Goal: Task Accomplishment & Management: Manage account settings

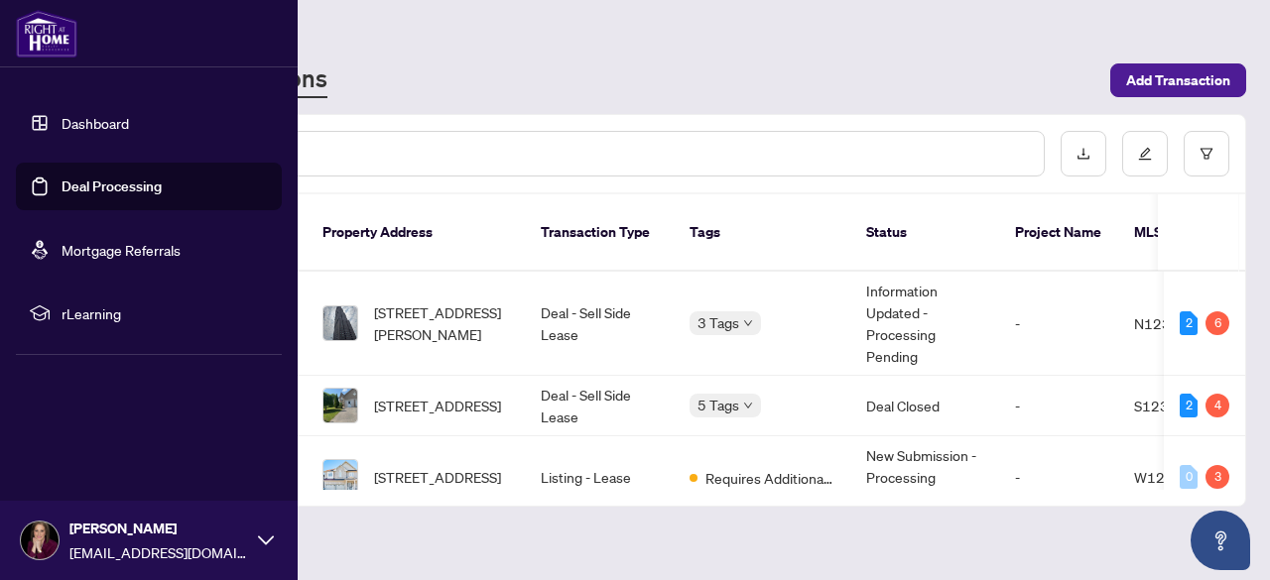
scroll to position [298, 0]
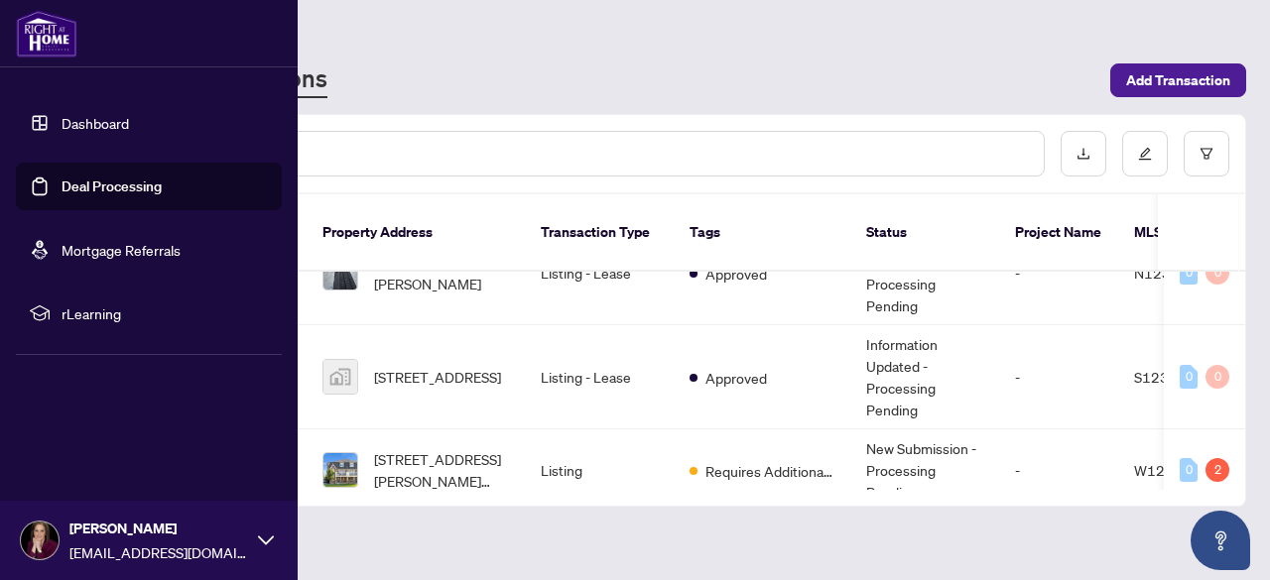
click at [61, 120] on link "Dashboard" at bounding box center [94, 123] width 67 height 18
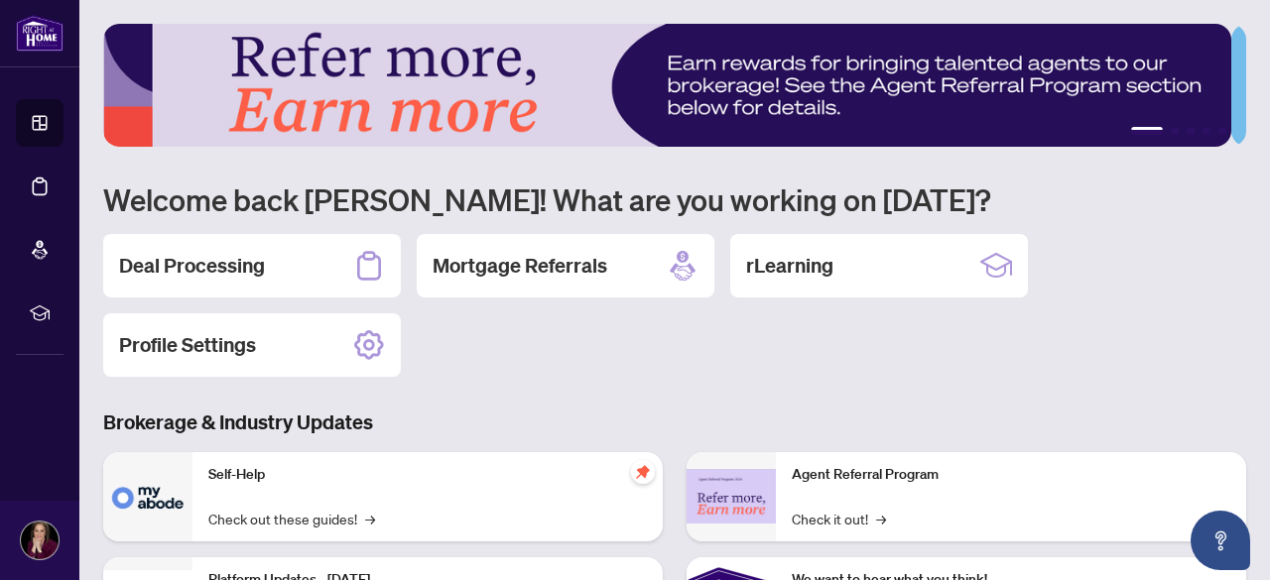
click at [307, 263] on div "Deal Processing" at bounding box center [252, 265] width 298 height 63
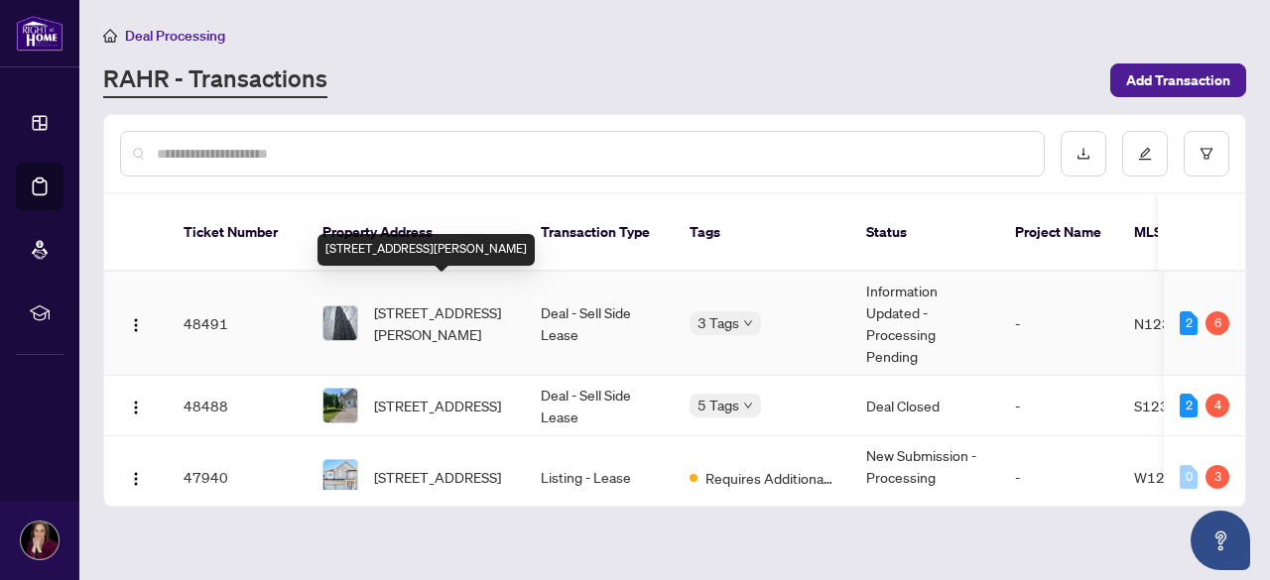
click at [397, 302] on span "[STREET_ADDRESS][PERSON_NAME]" at bounding box center [441, 324] width 135 height 44
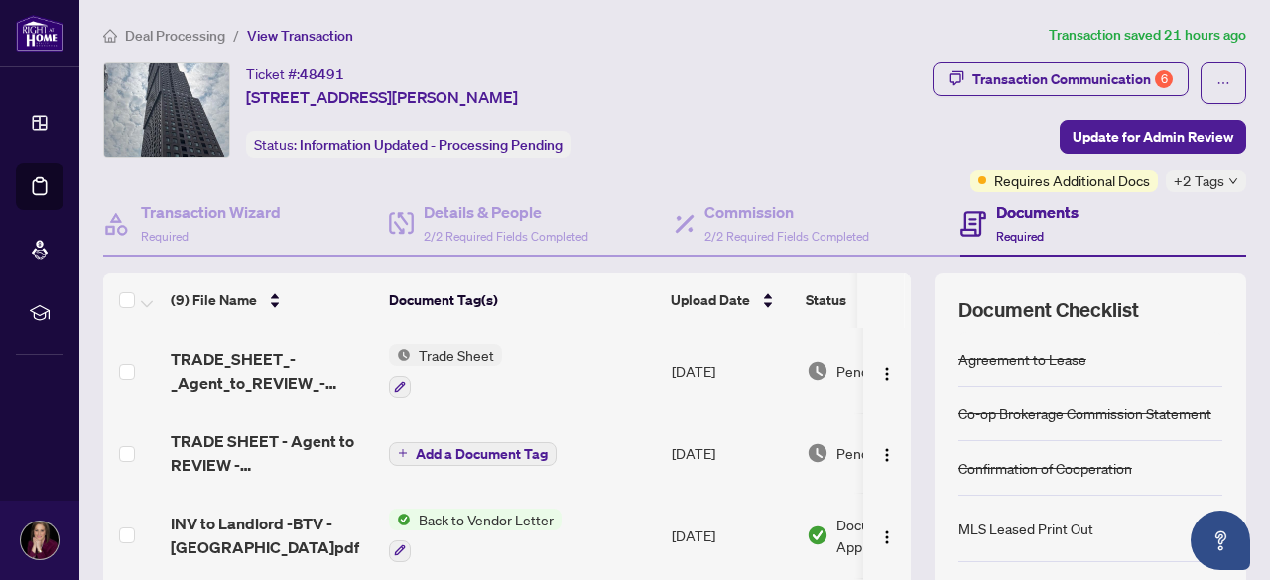
click at [1043, 87] on div "Transaction Communication 6" at bounding box center [1072, 79] width 200 height 32
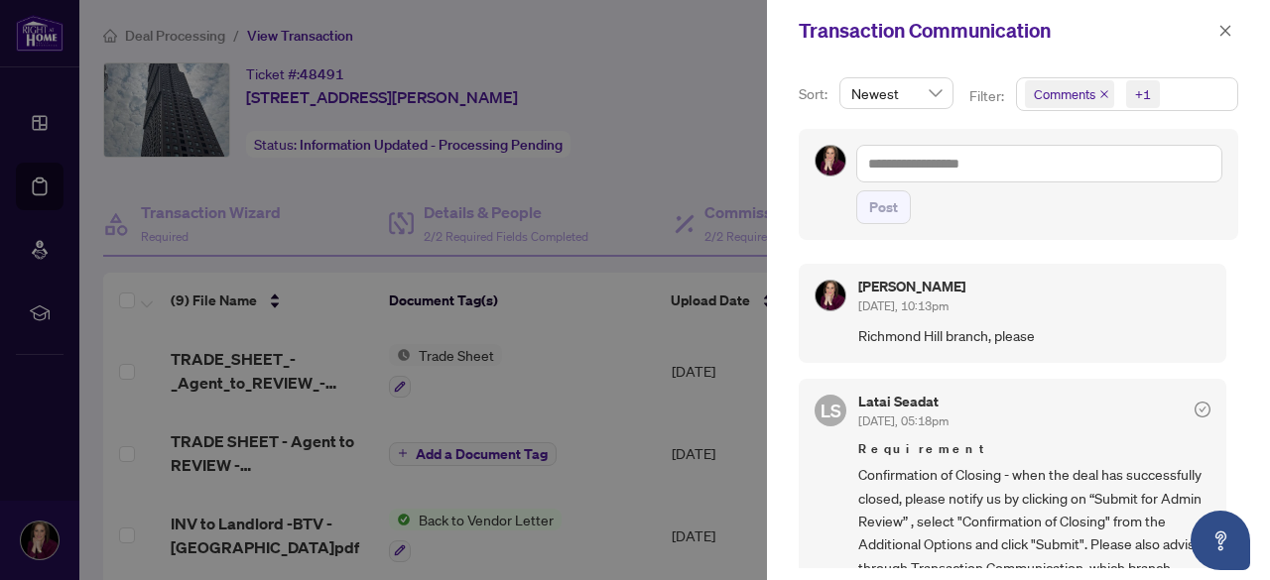
click at [1232, 21] on span "button" at bounding box center [1225, 31] width 14 height 32
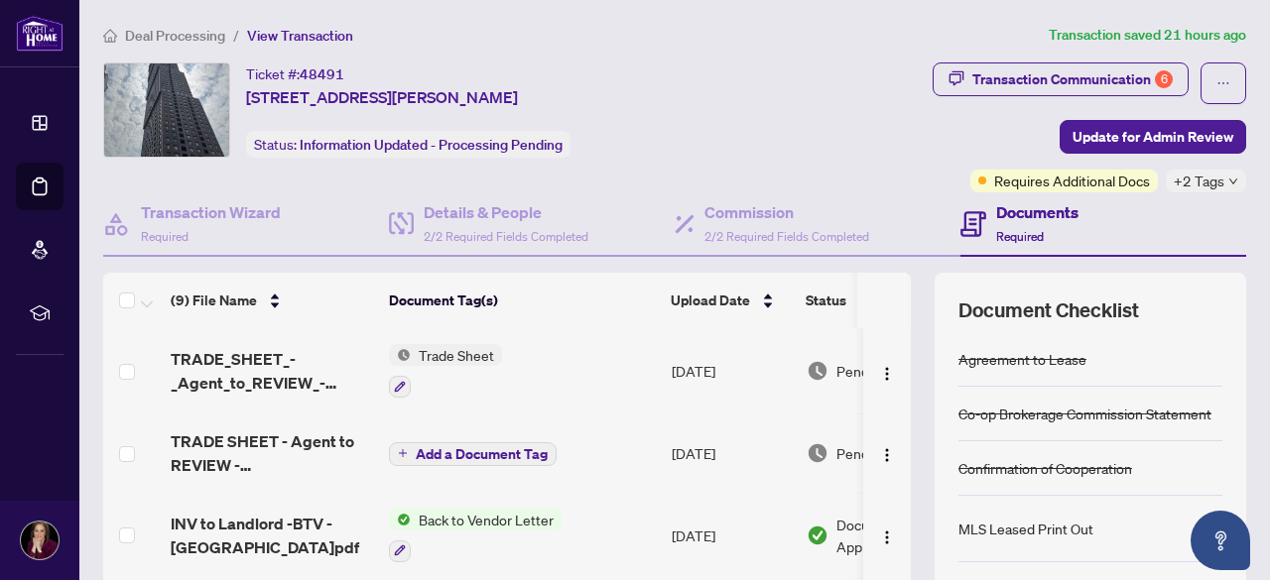
click at [1105, 140] on span "Update for Admin Review" at bounding box center [1152, 137] width 161 height 32
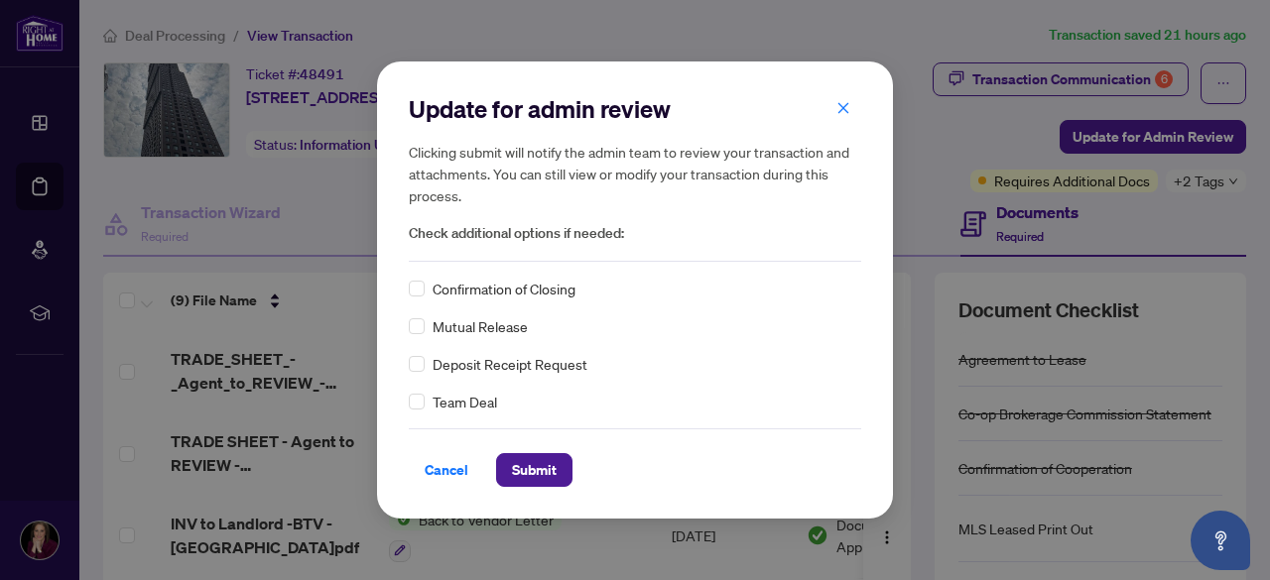
click at [451, 289] on span "Confirmation of Closing" at bounding box center [503, 289] width 143 height 22
click at [550, 477] on span "Submit" at bounding box center [534, 470] width 45 height 32
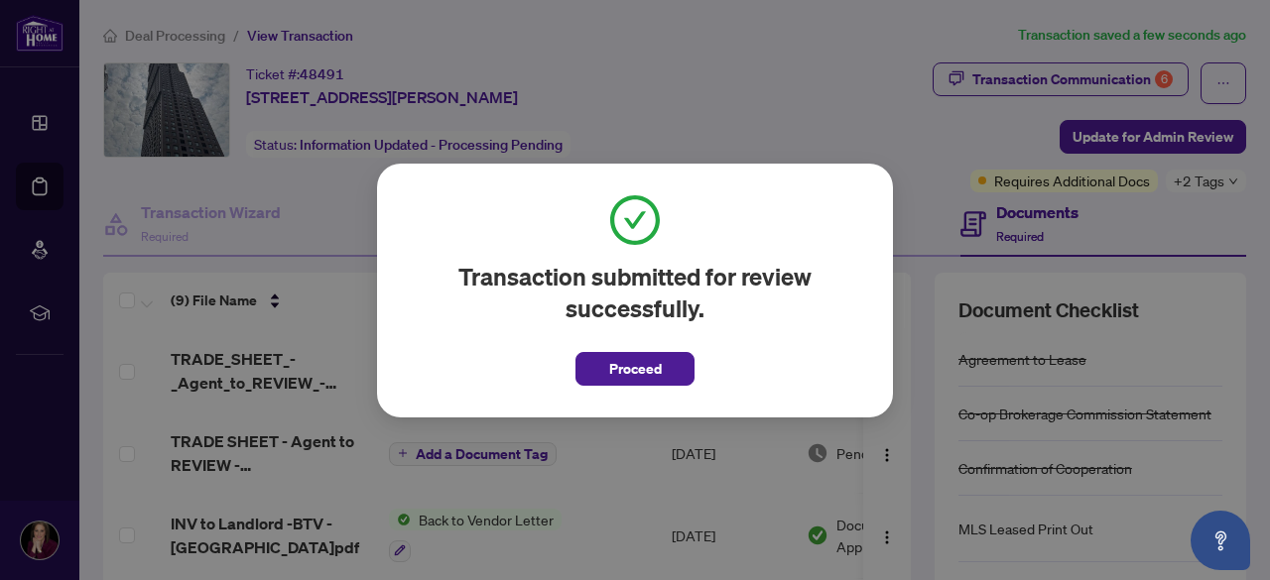
click at [664, 372] on button "Proceed" at bounding box center [634, 369] width 119 height 34
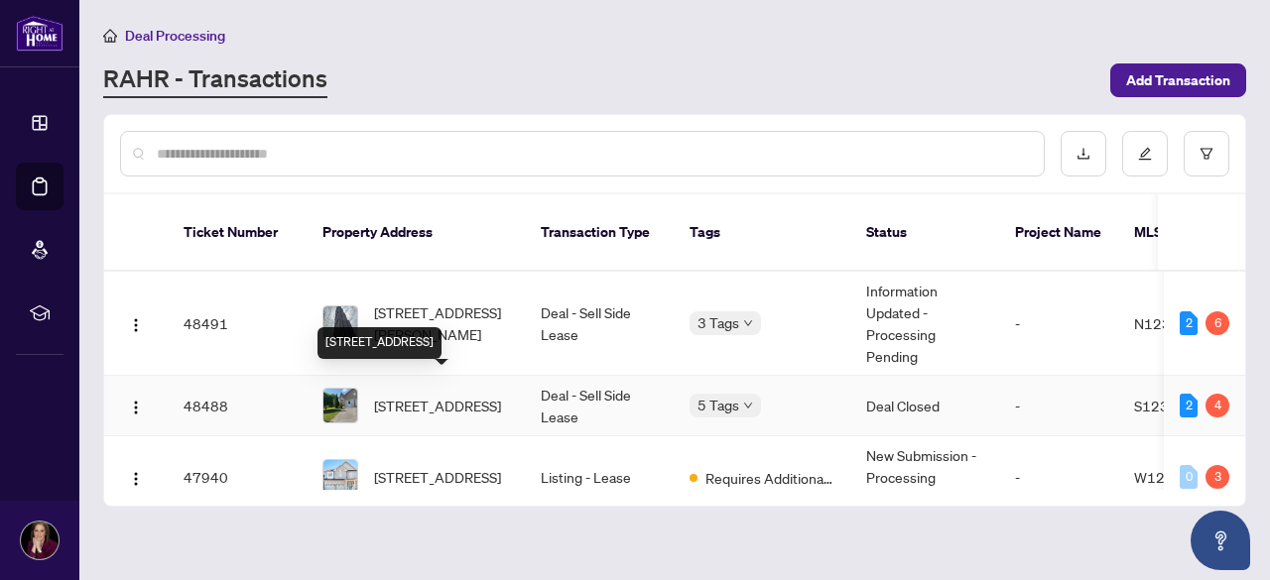
click at [423, 397] on span "[STREET_ADDRESS]" at bounding box center [437, 406] width 127 height 22
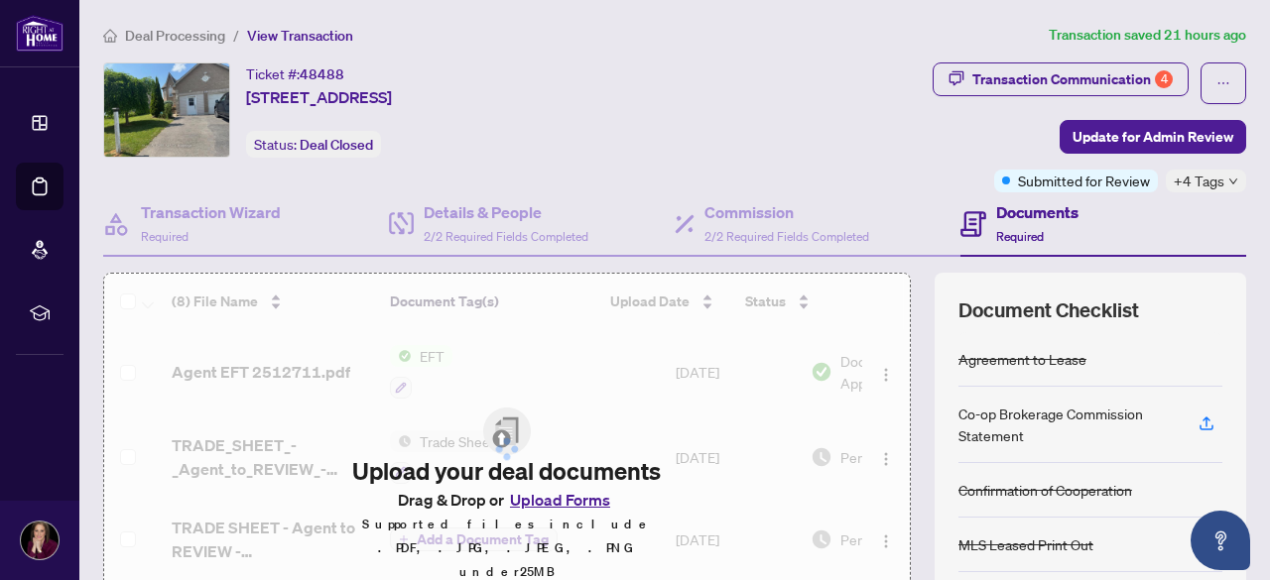
click at [1006, 76] on div "Transaction Communication 4" at bounding box center [1072, 79] width 200 height 32
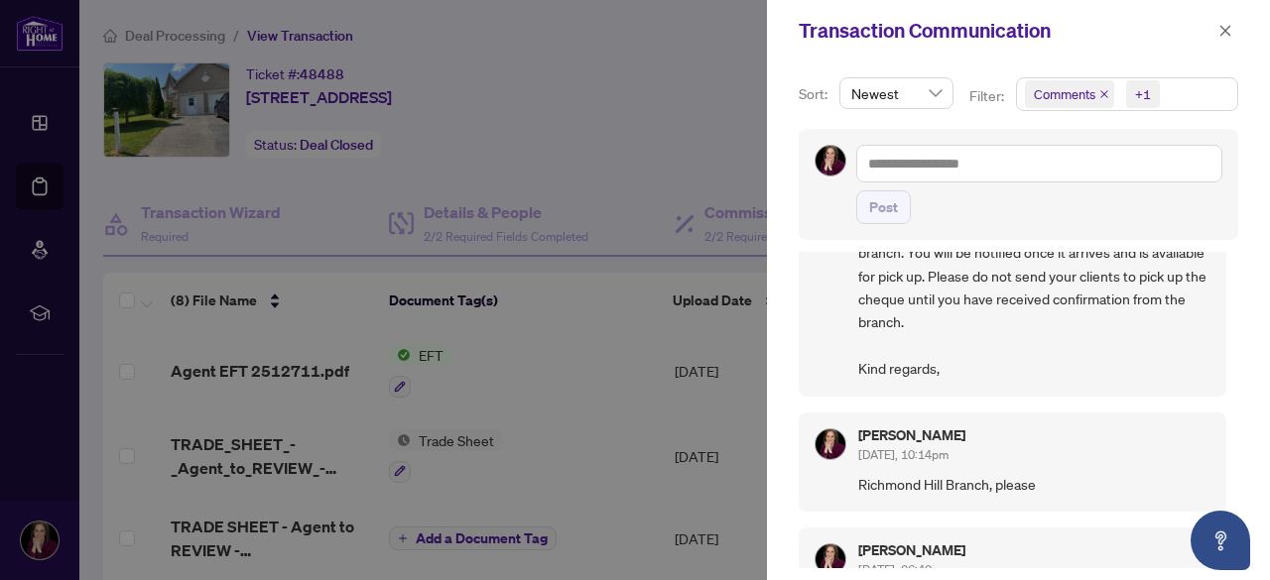
scroll to position [198, 0]
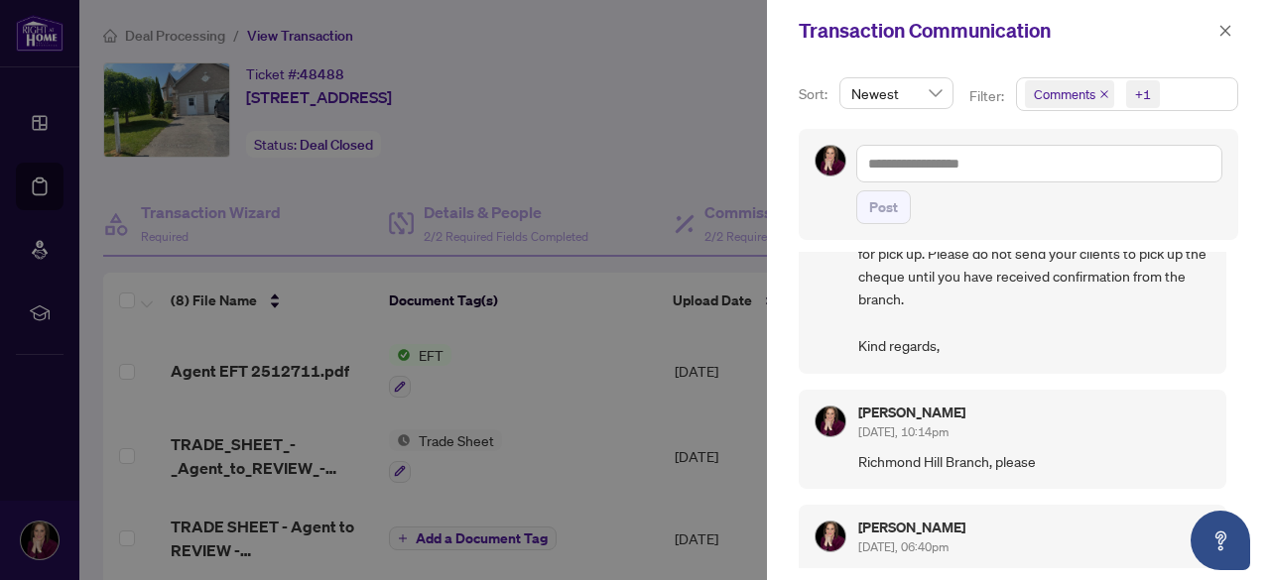
click at [716, 124] on div at bounding box center [635, 290] width 1270 height 580
click at [1224, 30] on icon "close" at bounding box center [1225, 31] width 14 height 14
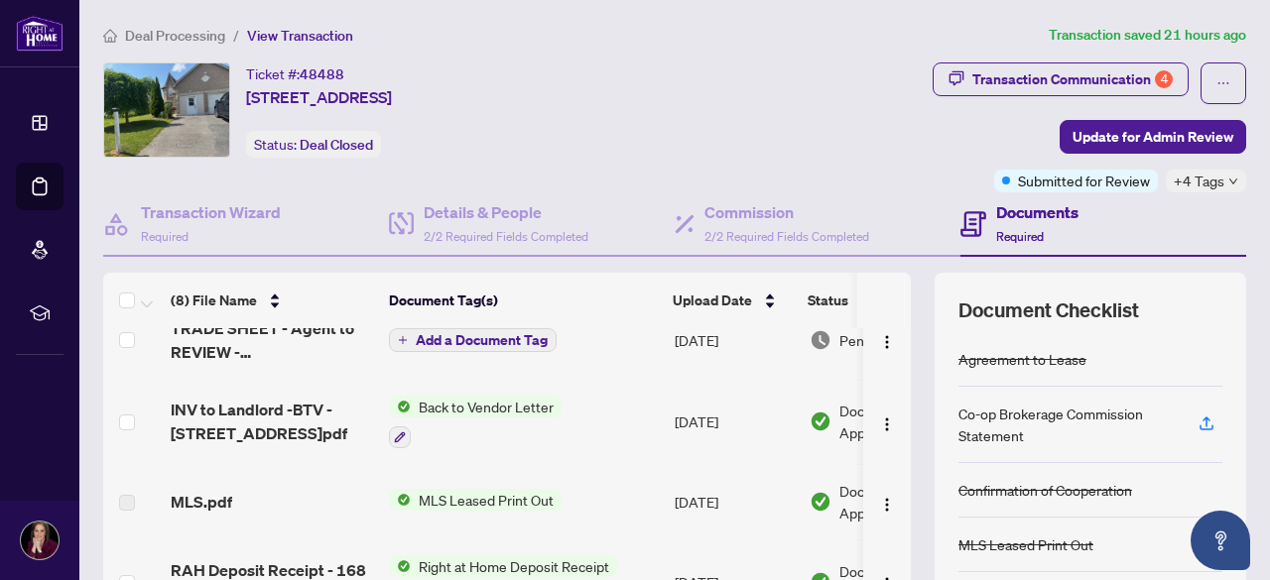
scroll to position [0, 0]
